Goal: Transaction & Acquisition: Download file/media

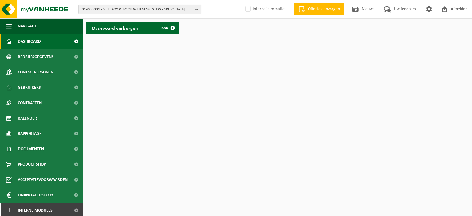
click at [200, 8] on b "button" at bounding box center [198, 9] width 6 height 9
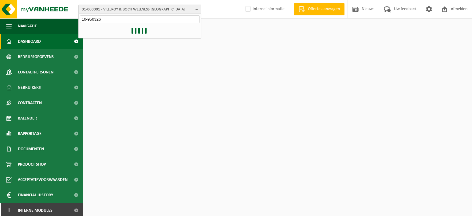
type input "10-950326"
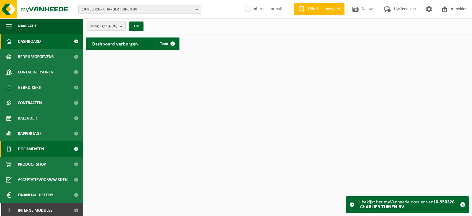
click at [33, 151] on span "Documenten" at bounding box center [31, 148] width 26 height 15
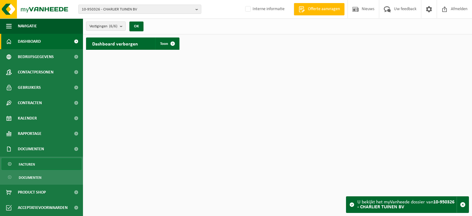
click at [33, 163] on span "Facturen" at bounding box center [27, 165] width 16 height 12
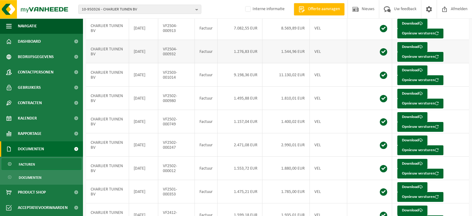
scroll to position [127, 0]
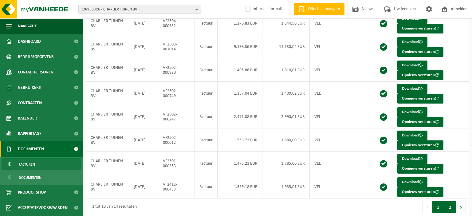
click at [453, 202] on button "2" at bounding box center [450, 207] width 12 height 12
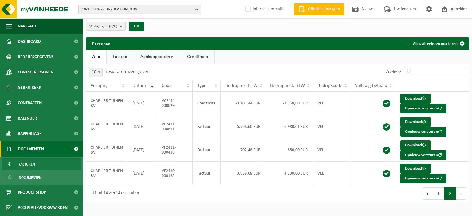
scroll to position [0, 0]
click at [412, 143] on link "Download" at bounding box center [415, 145] width 30 height 10
